Goal: Find specific page/section: Find specific page/section

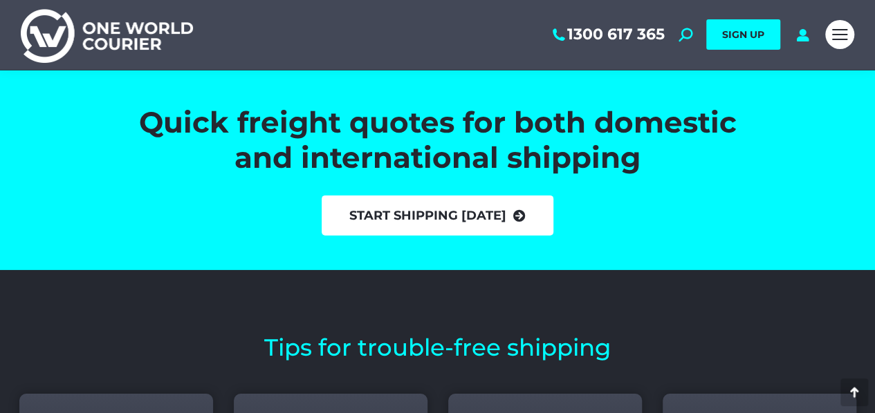
scroll to position [4804, 0]
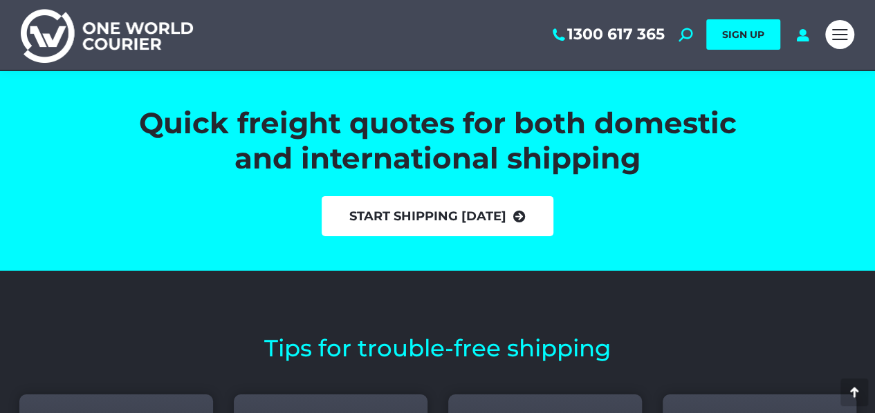
click at [485, 217] on link "start shipping [DATE]" at bounding box center [437, 216] width 232 height 40
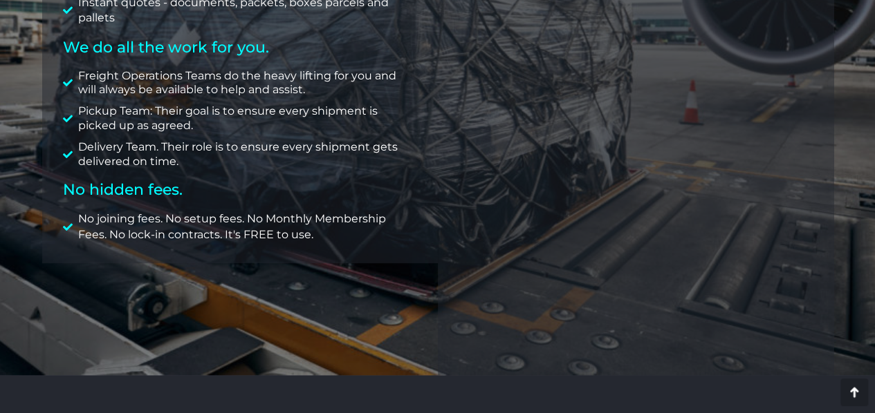
scroll to position [398, 0]
